Goal: Download file/media

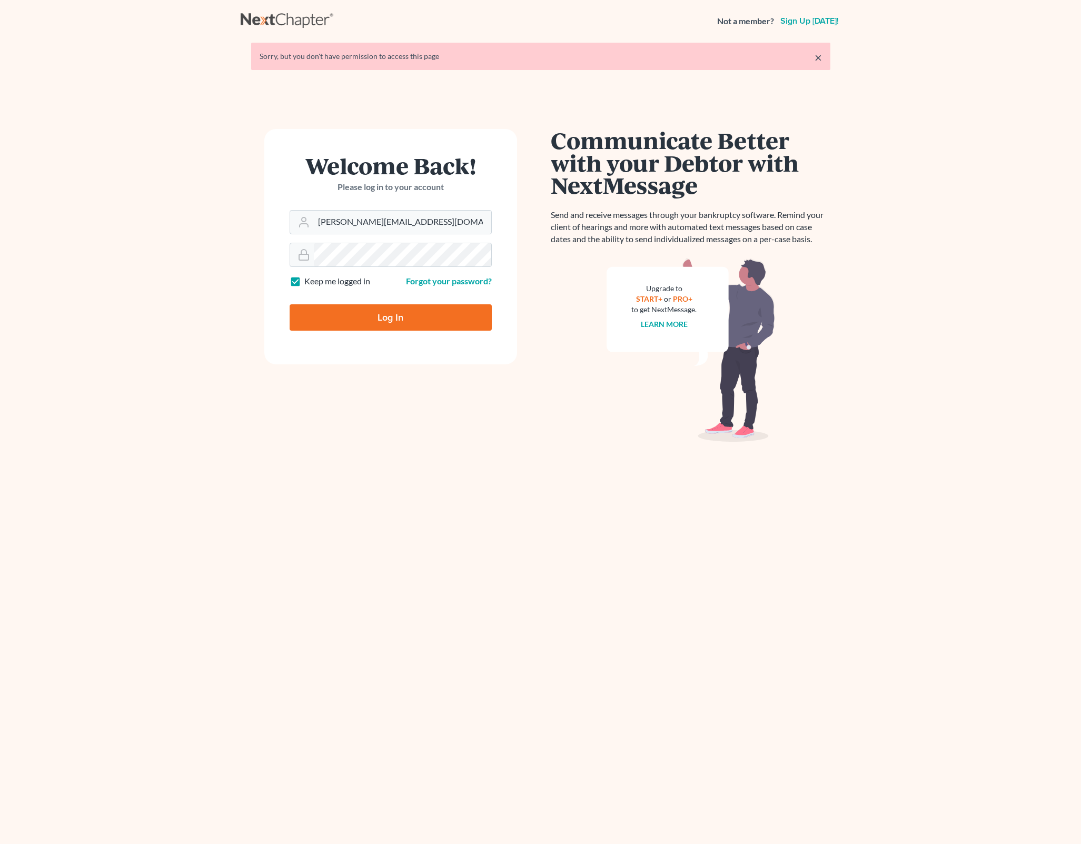
drag, startPoint x: 0, startPoint y: 0, endPoint x: 418, endPoint y: 324, distance: 529.2
click at [418, 324] on input "Log In" at bounding box center [391, 317] width 202 height 26
type input "Thinking..."
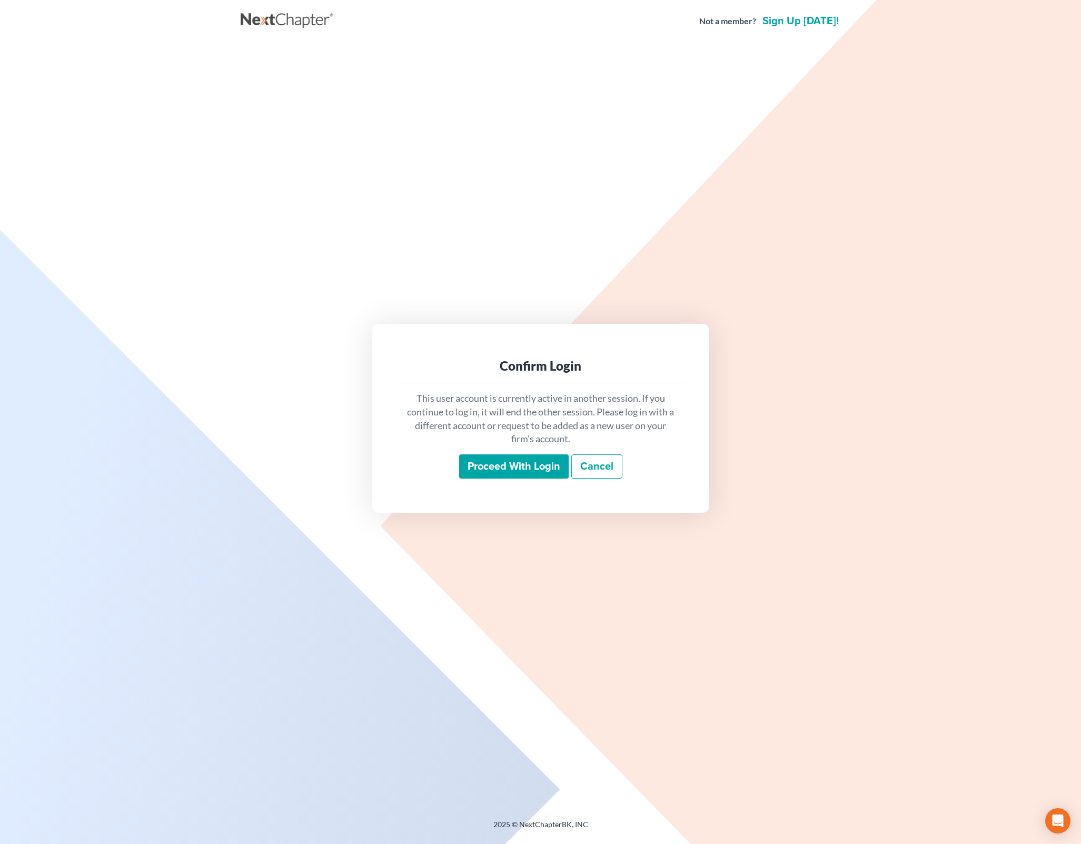
click at [472, 461] on input "Proceed with login" at bounding box center [514, 466] width 110 height 24
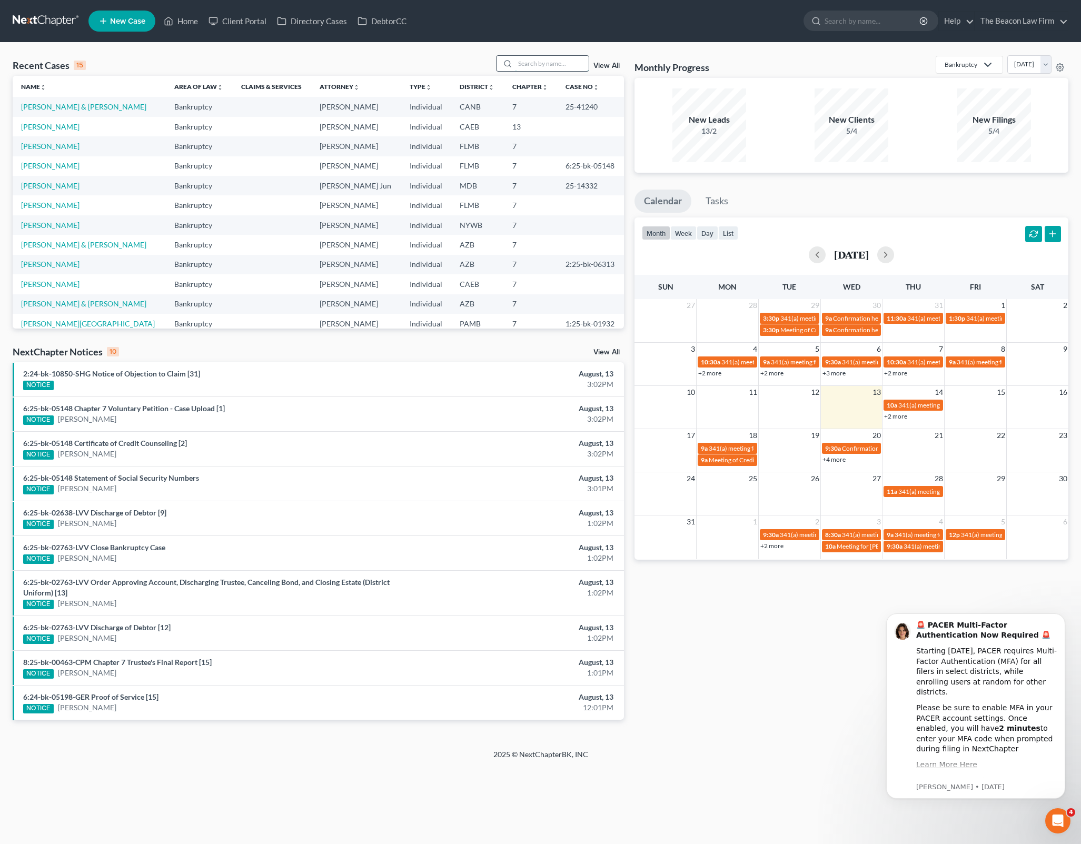
click at [562, 64] on input "search" at bounding box center [552, 63] width 74 height 15
type input "[PERSON_NAME]"
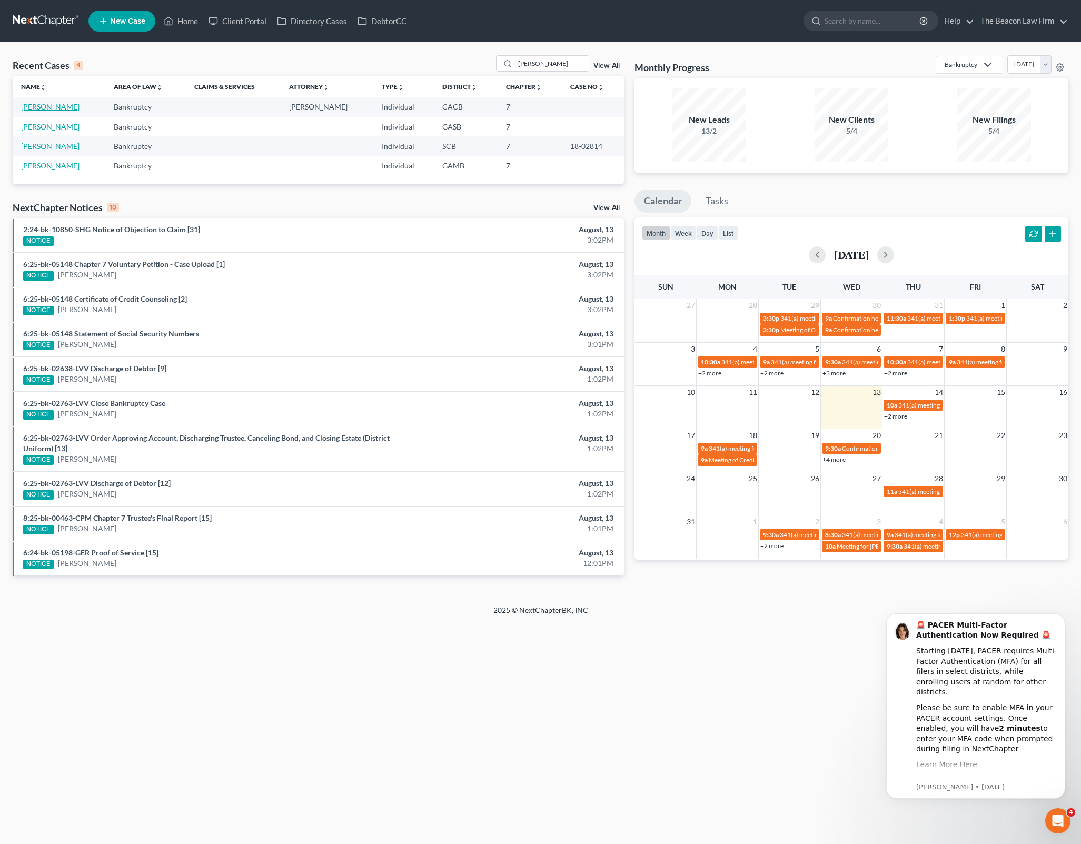
click at [48, 104] on link "[PERSON_NAME]" at bounding box center [50, 106] width 58 height 9
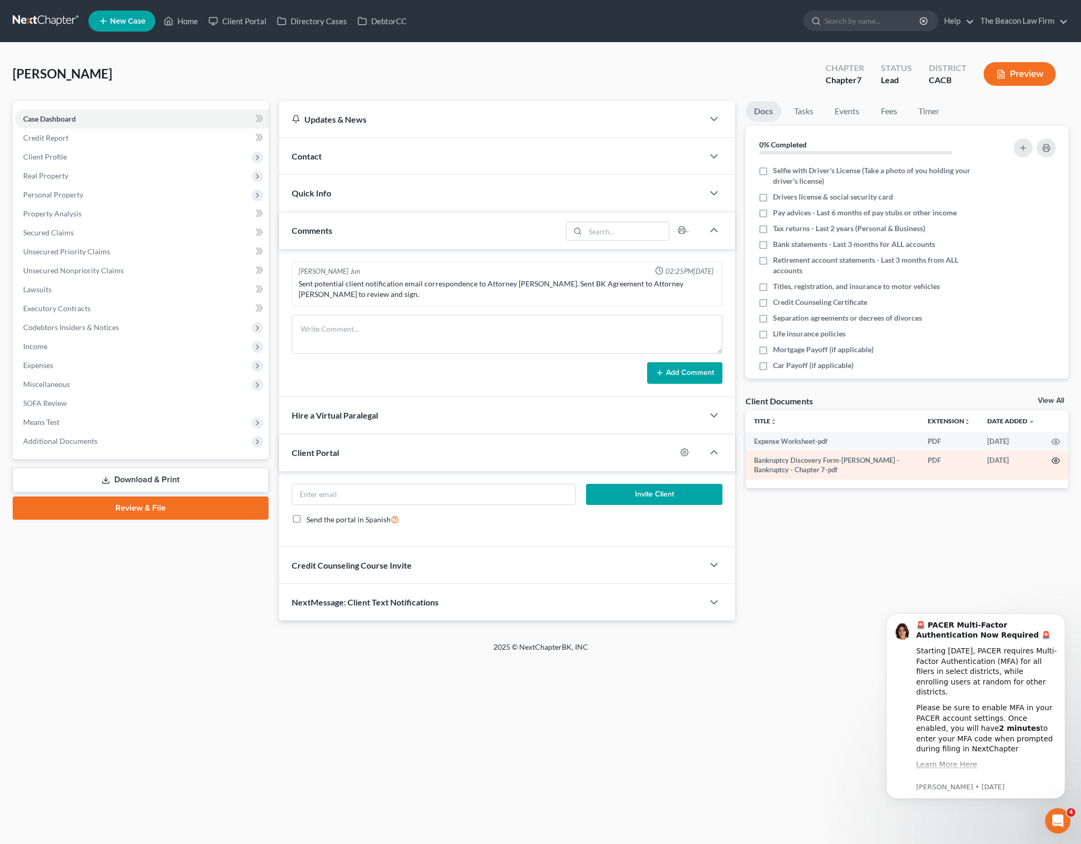
click at [1055, 463] on icon "button" at bounding box center [1056, 461] width 8 height 8
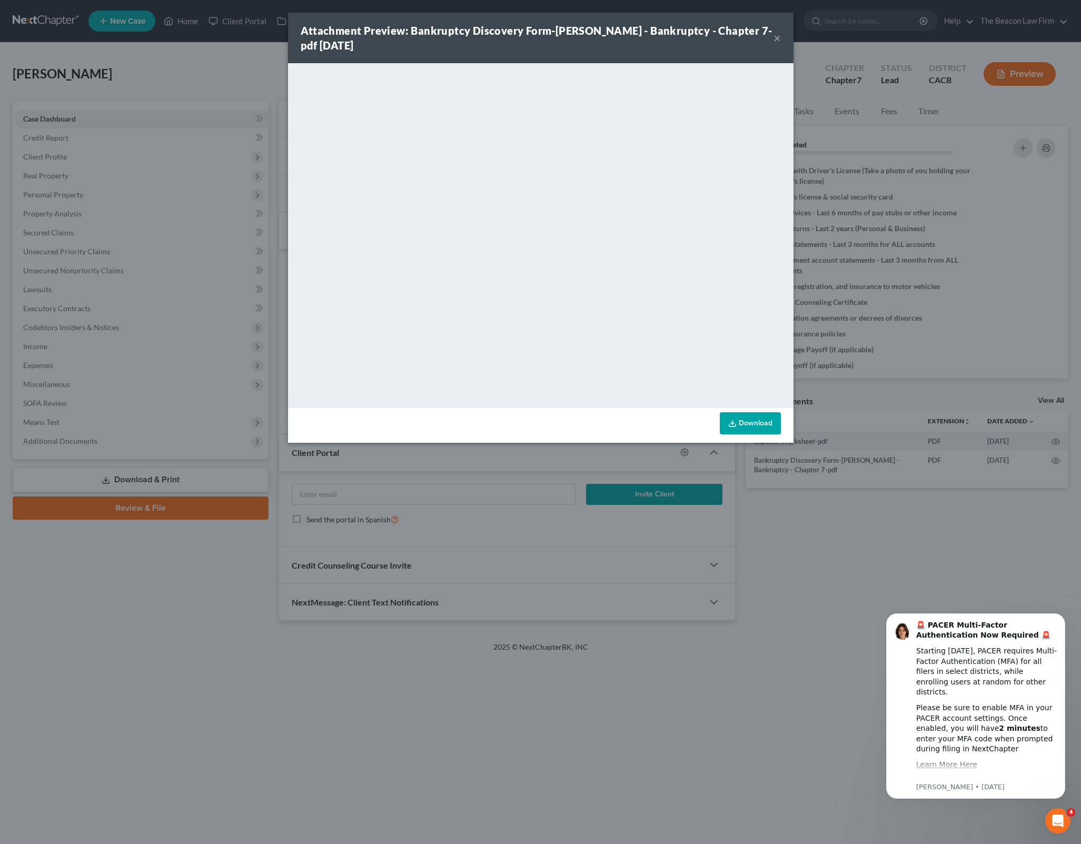
click at [751, 423] on link "Download" at bounding box center [750, 423] width 61 height 22
click at [839, 588] on div "Attachment Preview: Bankruptcy Discovery Form-[PERSON_NAME] - Bankruptcy - Chap…" at bounding box center [540, 422] width 1081 height 844
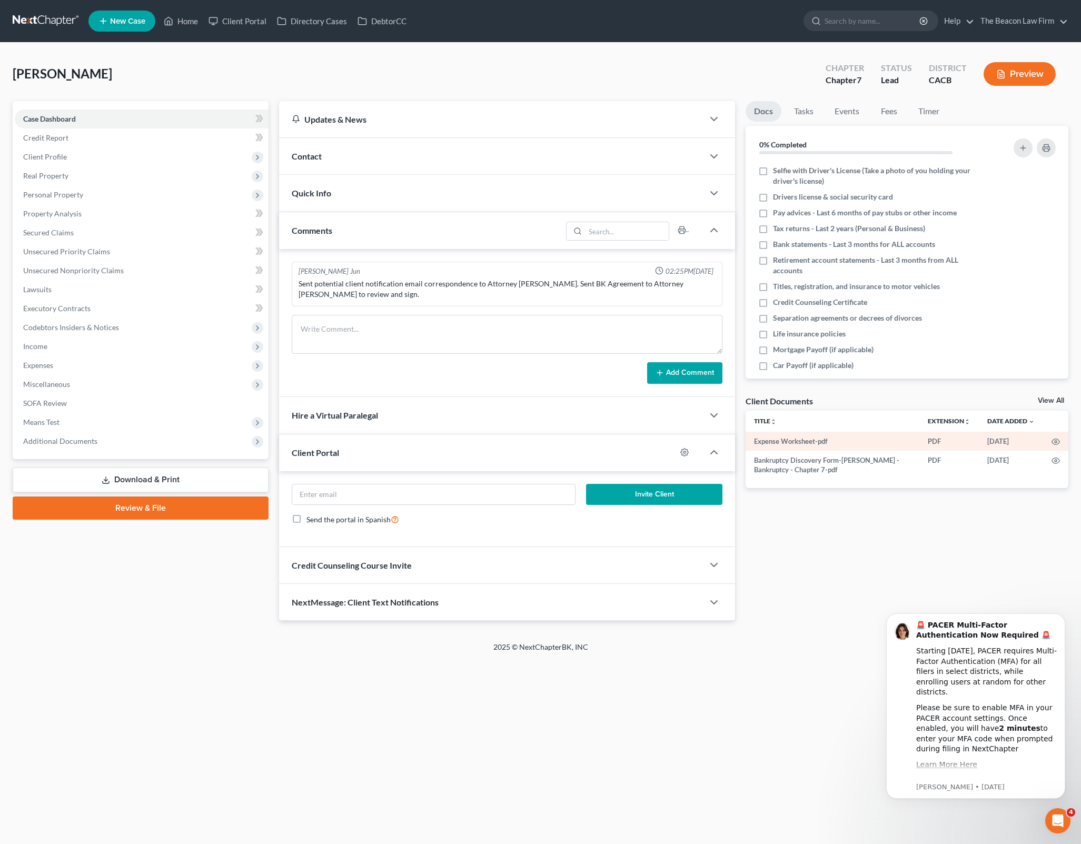
click at [1050, 440] on td at bounding box center [1055, 441] width 25 height 19
click at [1053, 440] on icon "button" at bounding box center [1056, 442] width 8 height 6
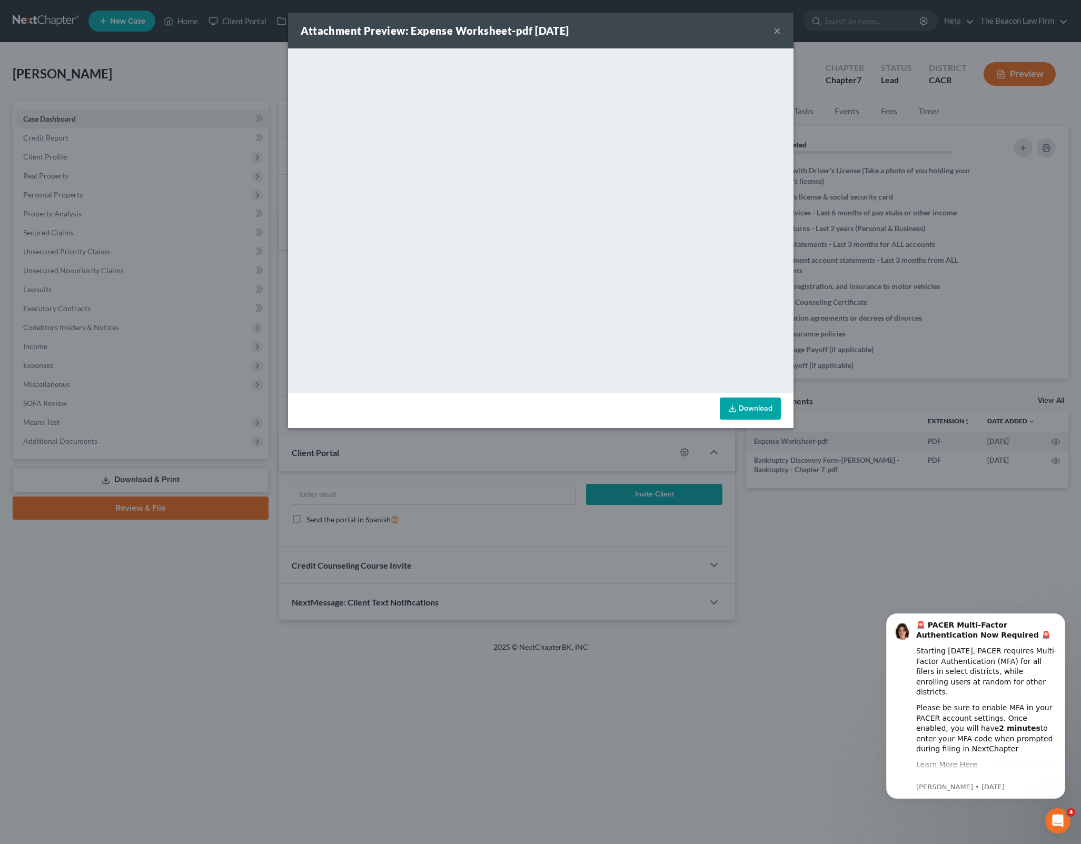
click at [766, 414] on link "Download" at bounding box center [750, 409] width 61 height 22
